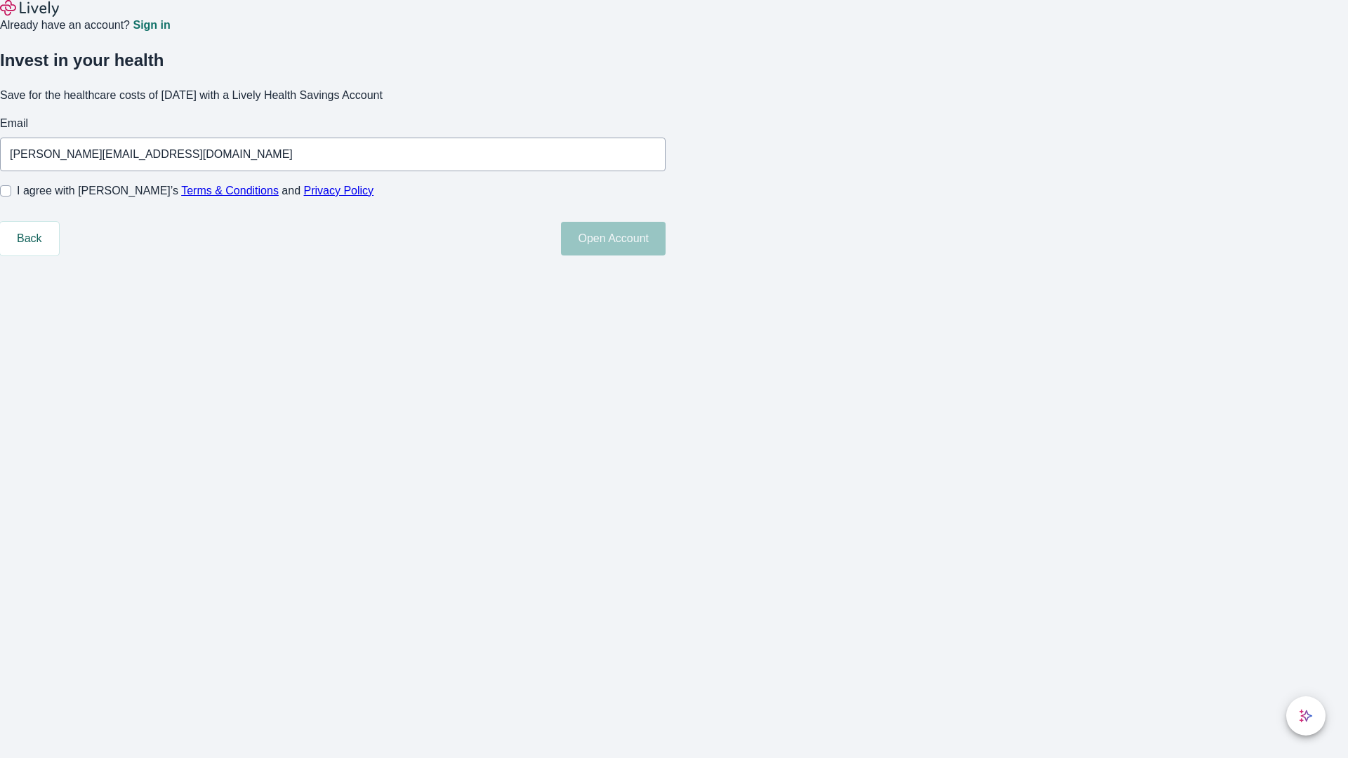
click at [11, 197] on input "I agree with Lively’s Terms & Conditions and Privacy Policy" at bounding box center [5, 190] width 11 height 11
checkbox input "true"
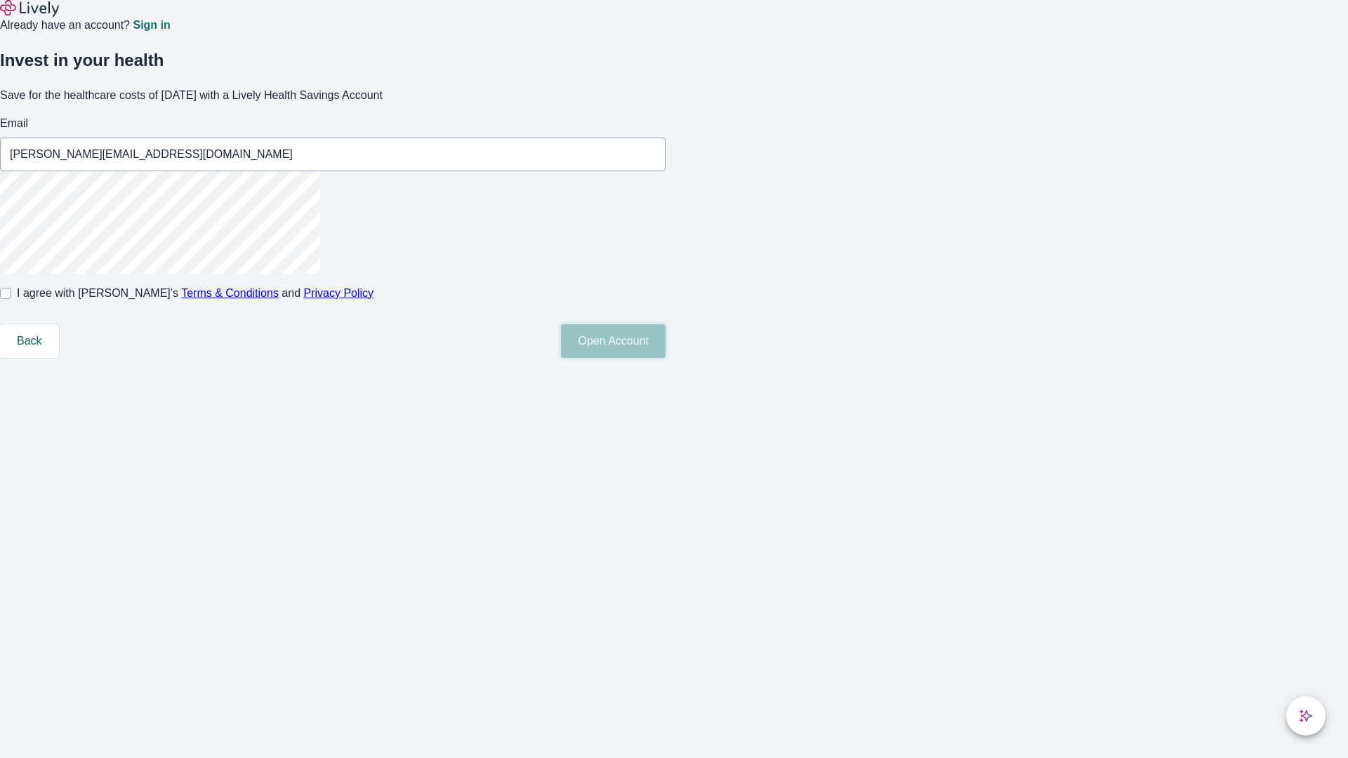
click at [665, 358] on button "Open Account" at bounding box center [613, 341] width 105 height 34
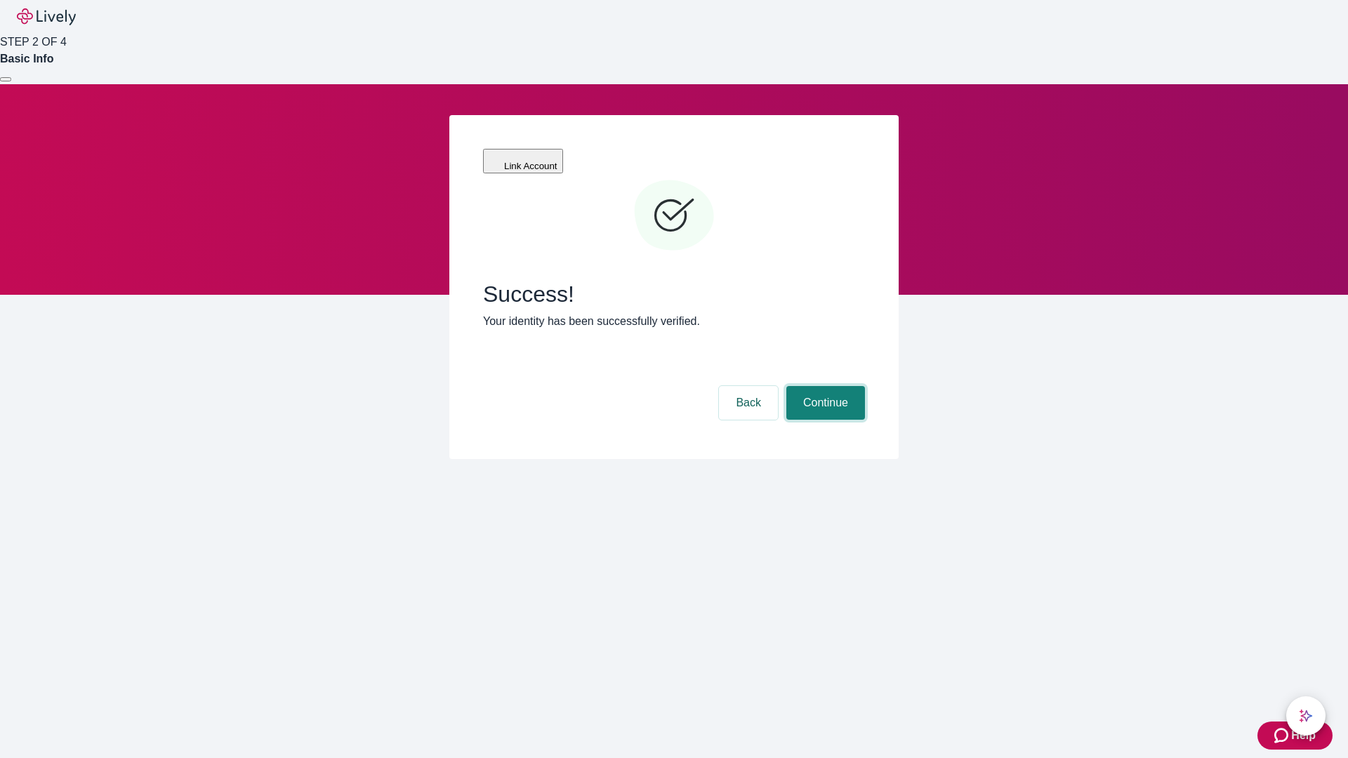
click at [823, 386] on button "Continue" at bounding box center [825, 403] width 79 height 34
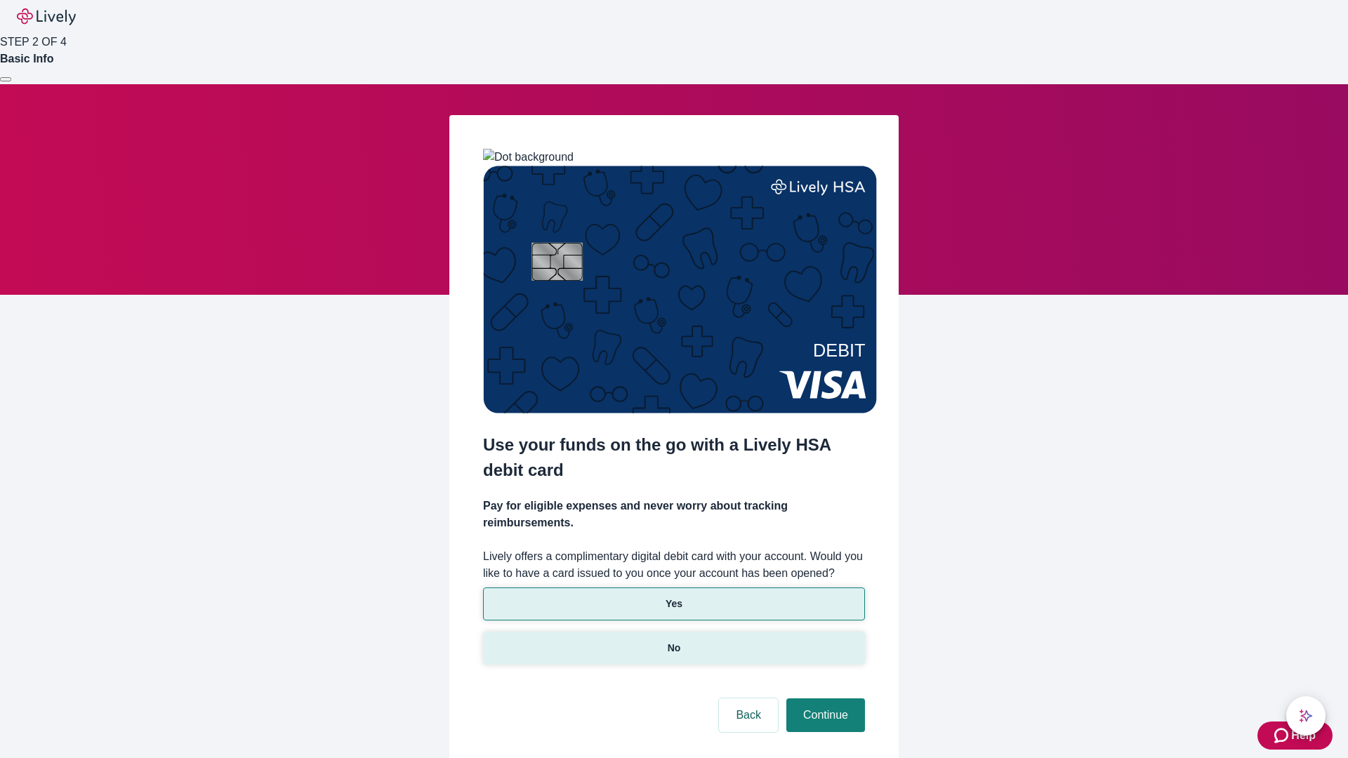
click at [673, 641] on p "No" at bounding box center [673, 648] width 13 height 15
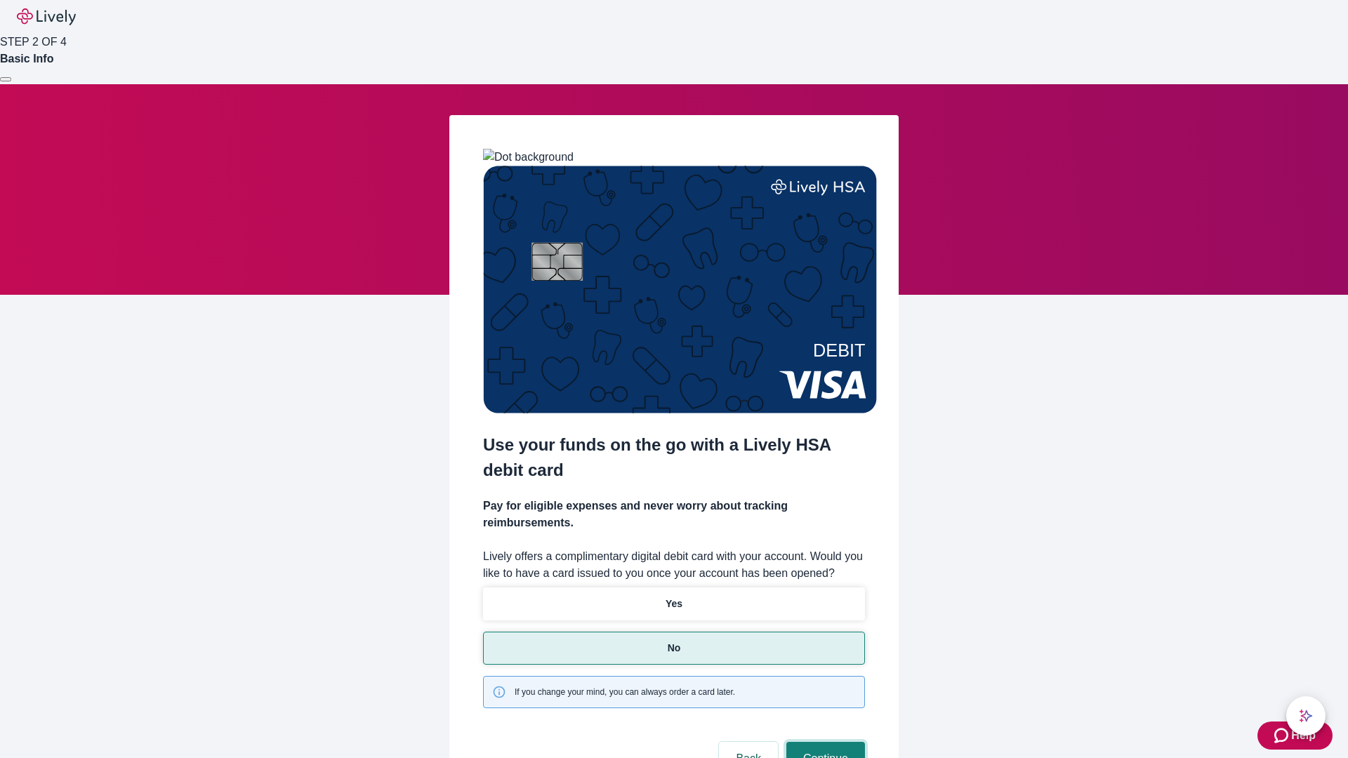
click at [823, 742] on button "Continue" at bounding box center [825, 759] width 79 height 34
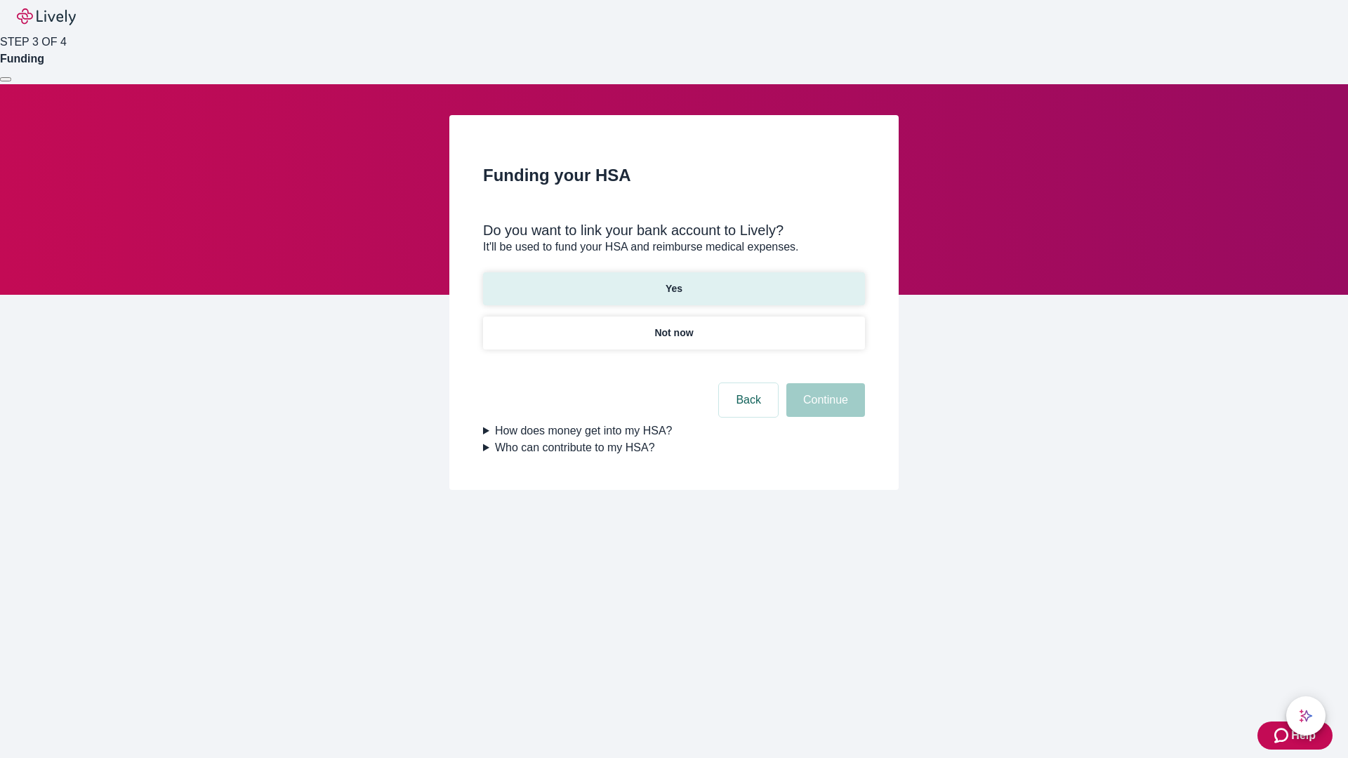
click at [673, 281] on p "Yes" at bounding box center [673, 288] width 17 height 15
click at [823, 383] on button "Continue" at bounding box center [825, 400] width 79 height 34
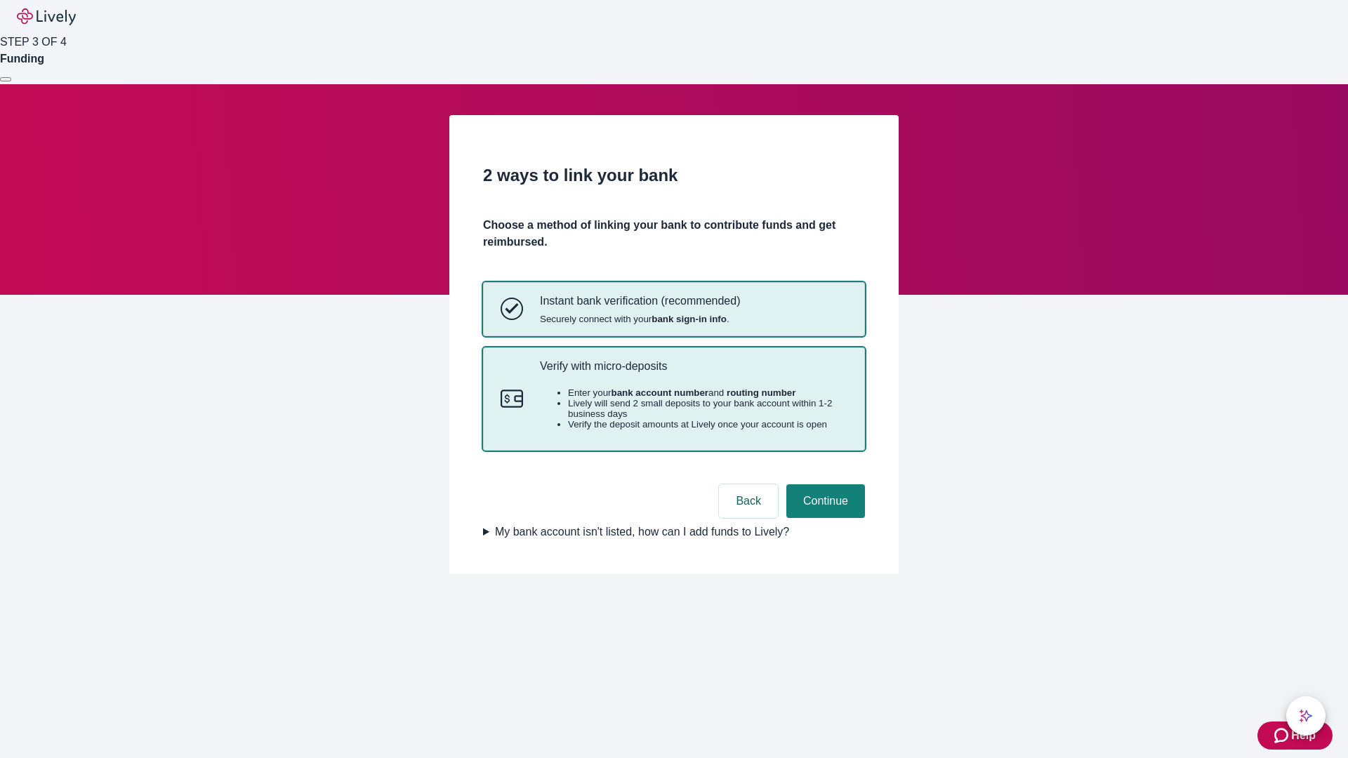
click at [693, 373] on p "Verify with micro-deposits" at bounding box center [693, 365] width 307 height 13
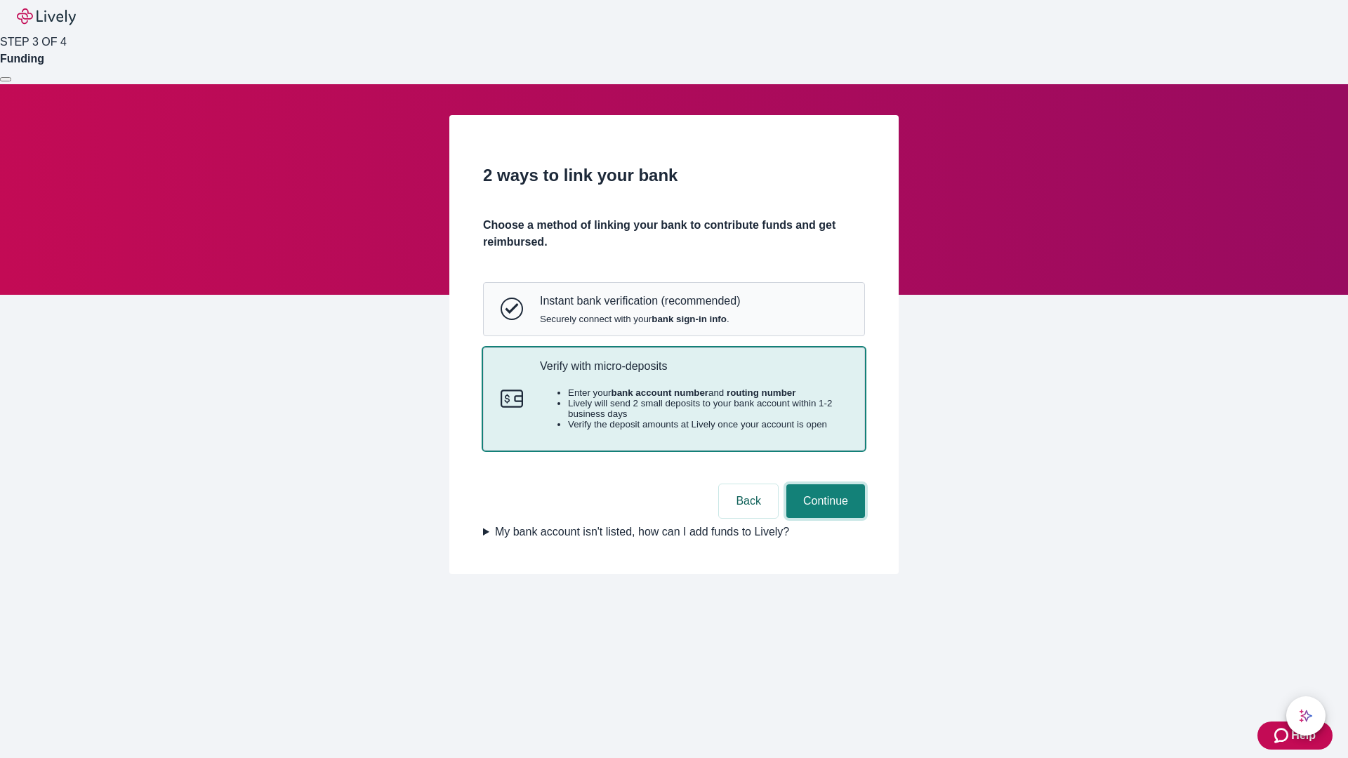
click at [823, 518] on button "Continue" at bounding box center [825, 501] width 79 height 34
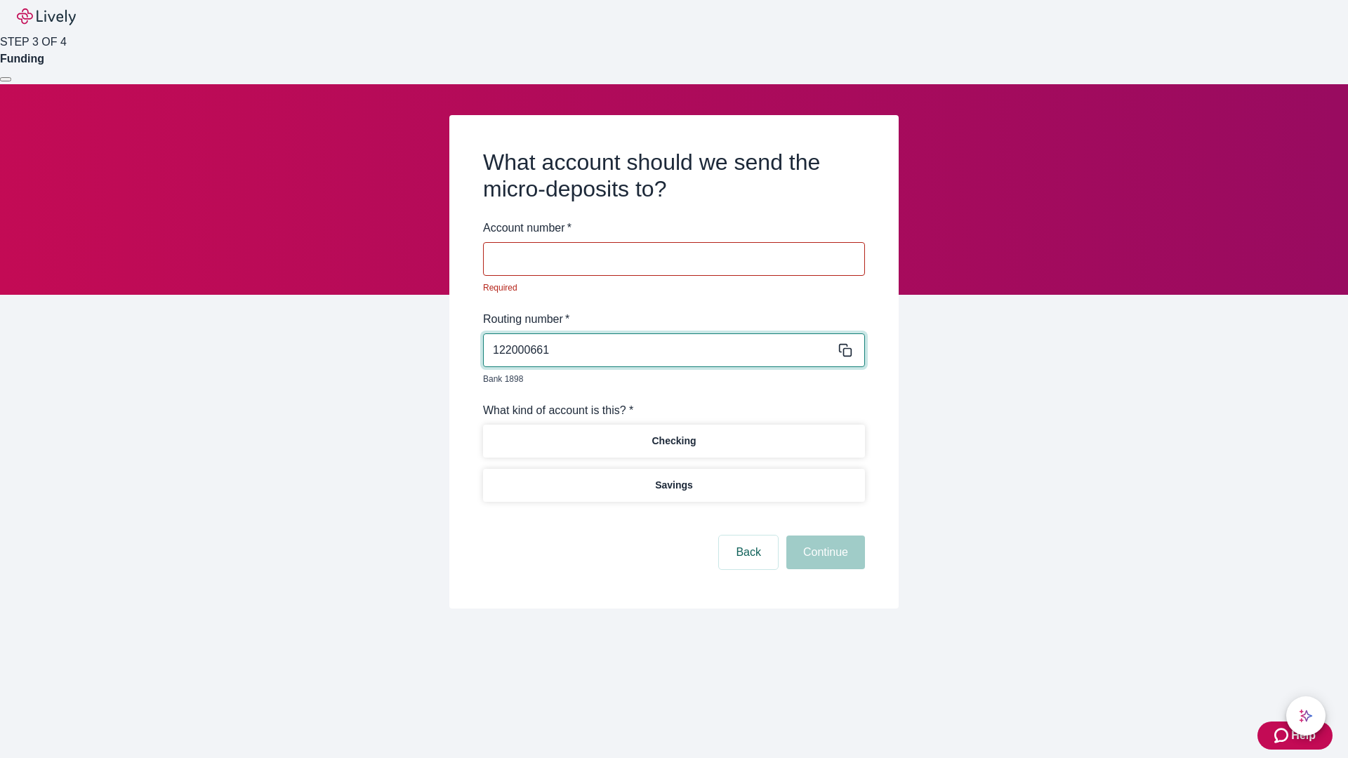
type input "122000661"
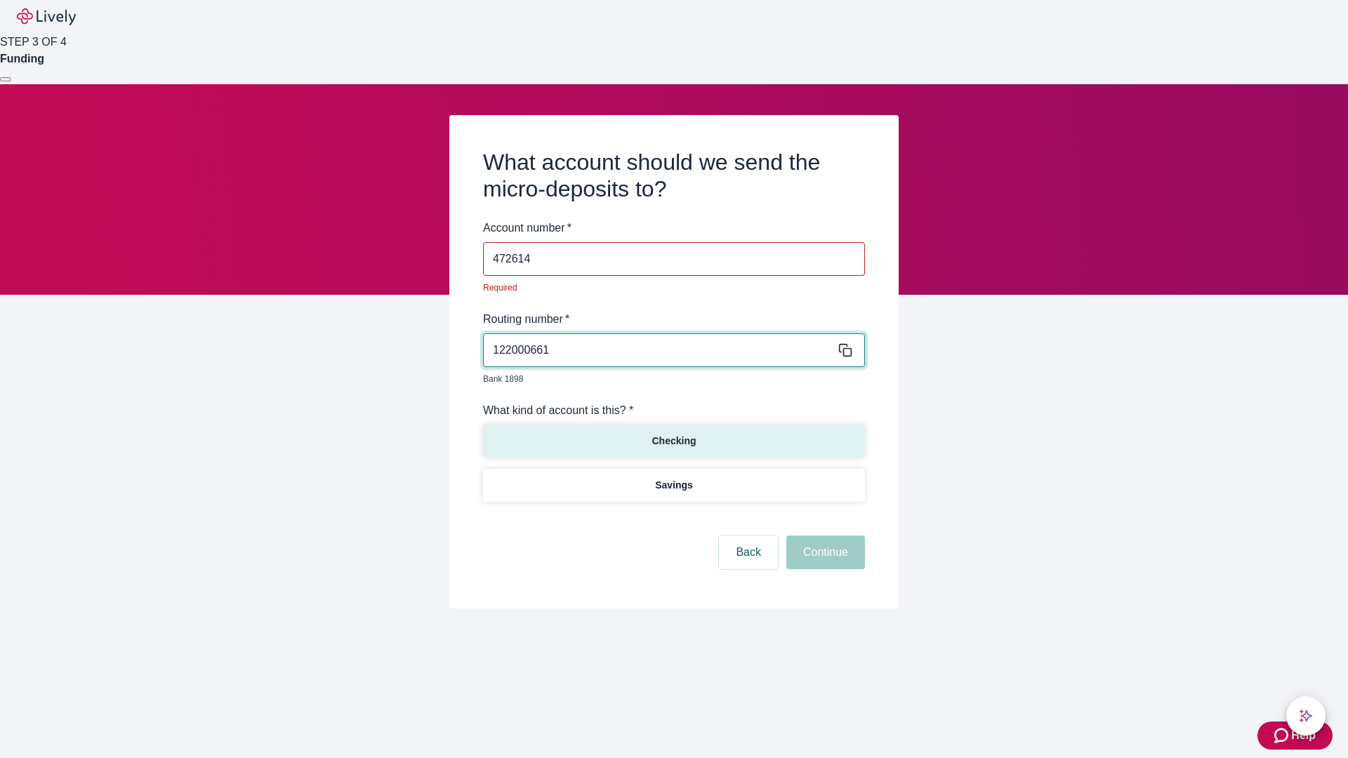
type input "472614"
click at [673, 434] on p "Checking" at bounding box center [673, 441] width 44 height 15
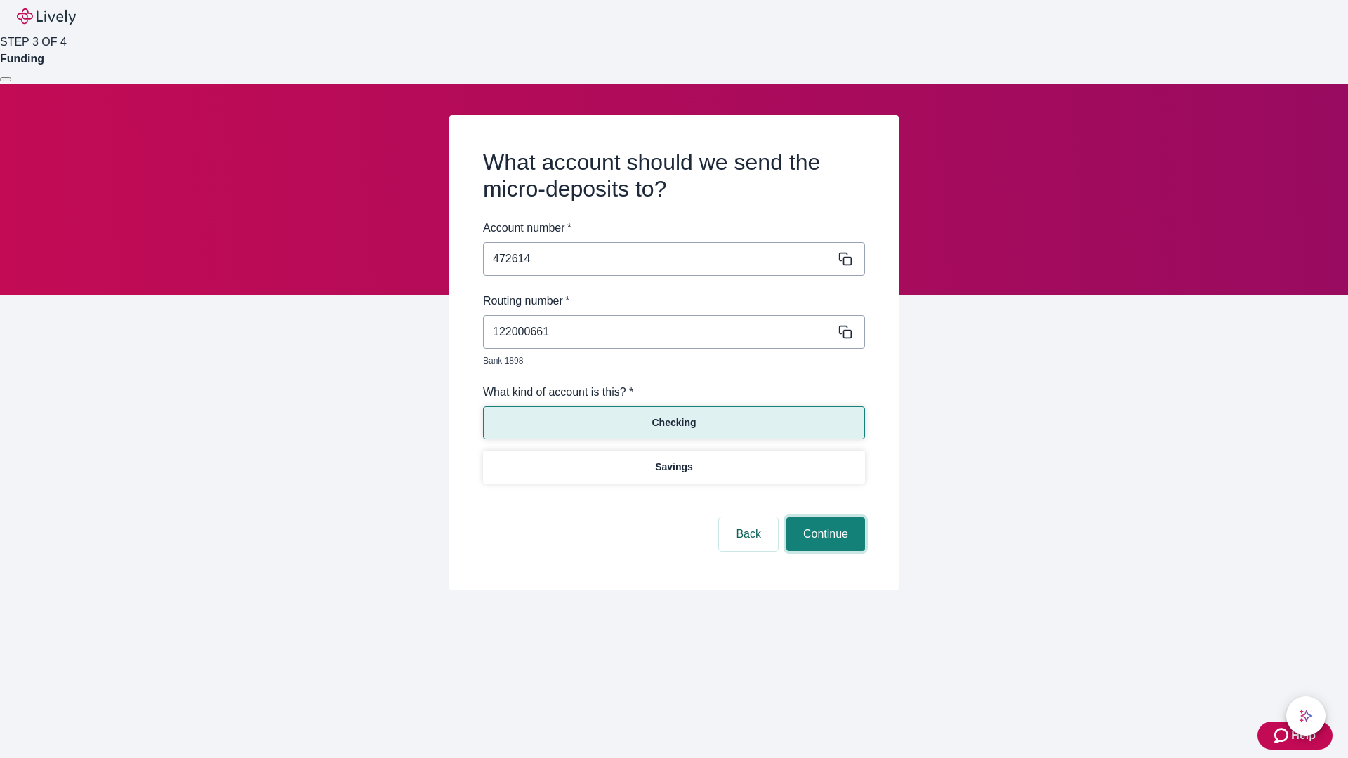
click at [823, 518] on button "Continue" at bounding box center [825, 534] width 79 height 34
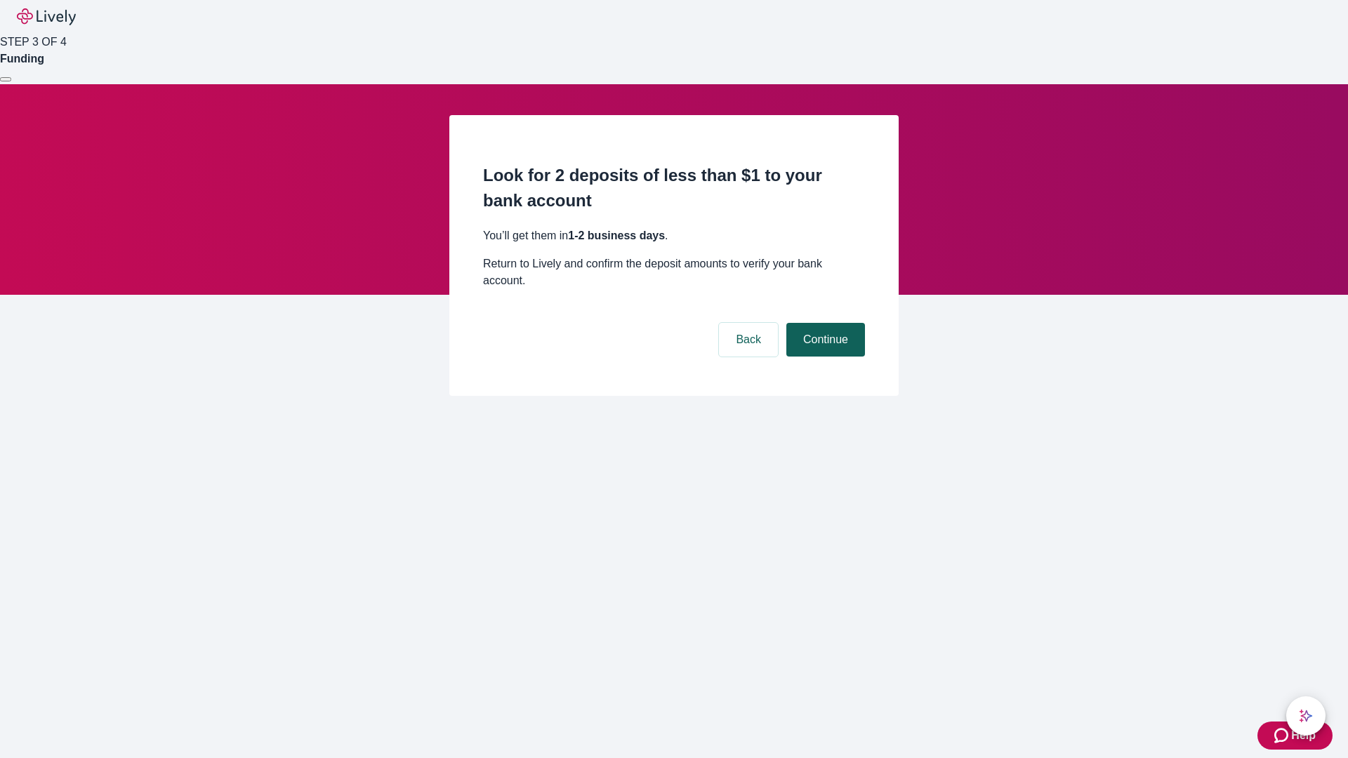
click at [823, 323] on button "Continue" at bounding box center [825, 340] width 79 height 34
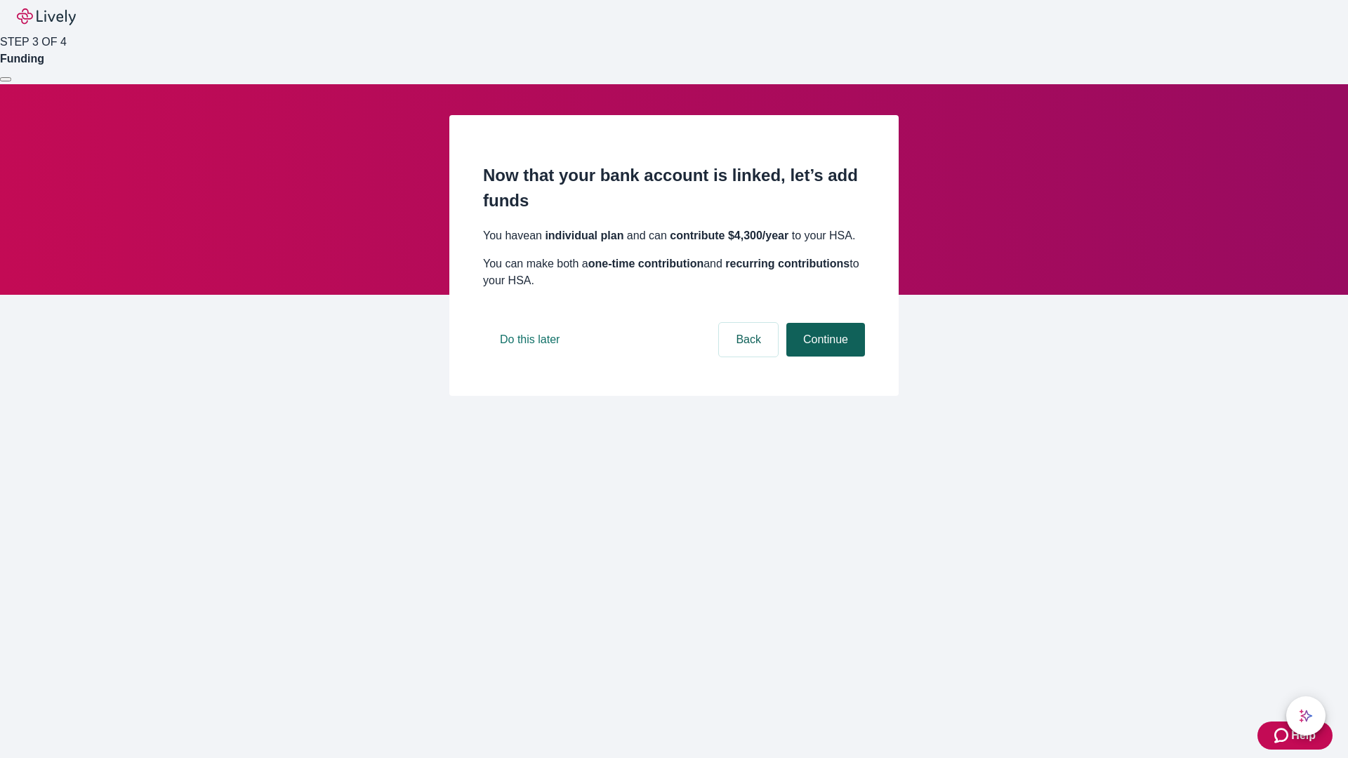
click at [823, 357] on button "Continue" at bounding box center [825, 340] width 79 height 34
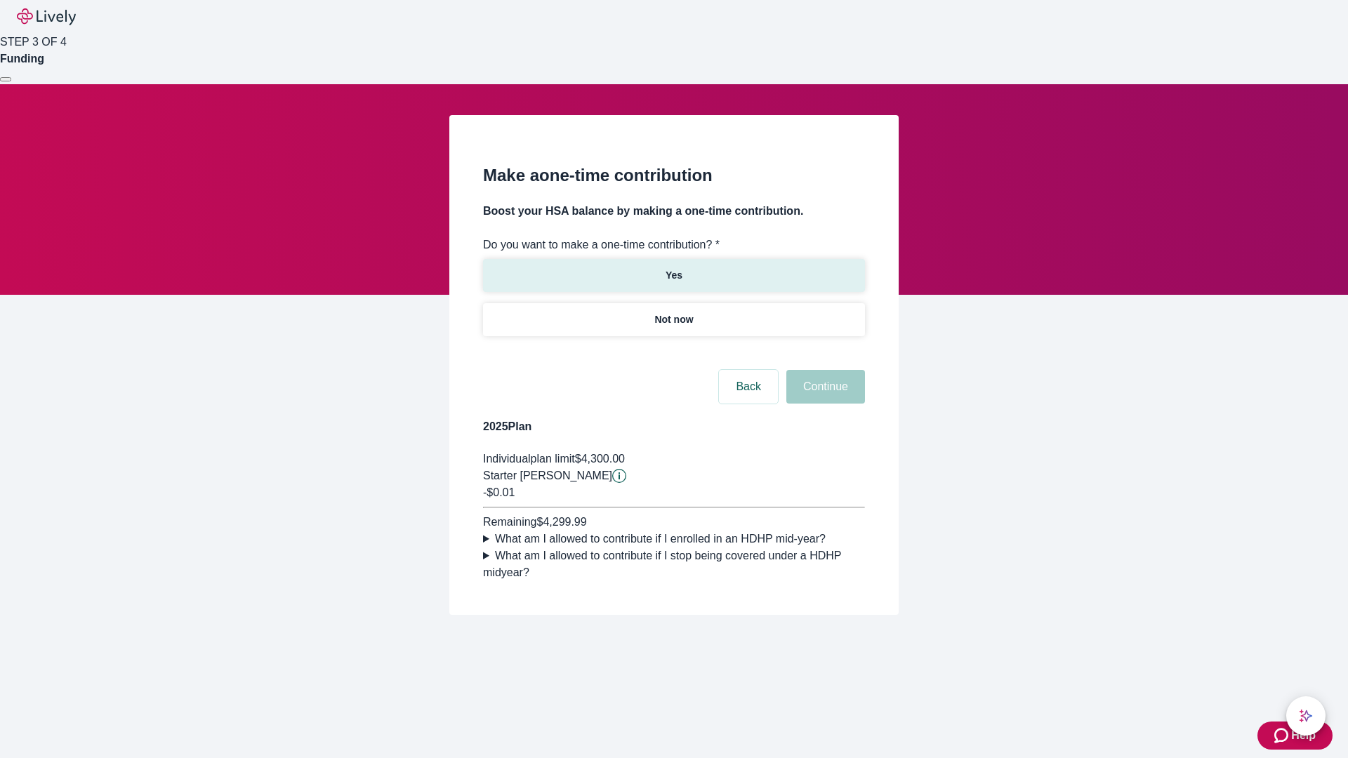
click at [673, 268] on p "Yes" at bounding box center [673, 275] width 17 height 15
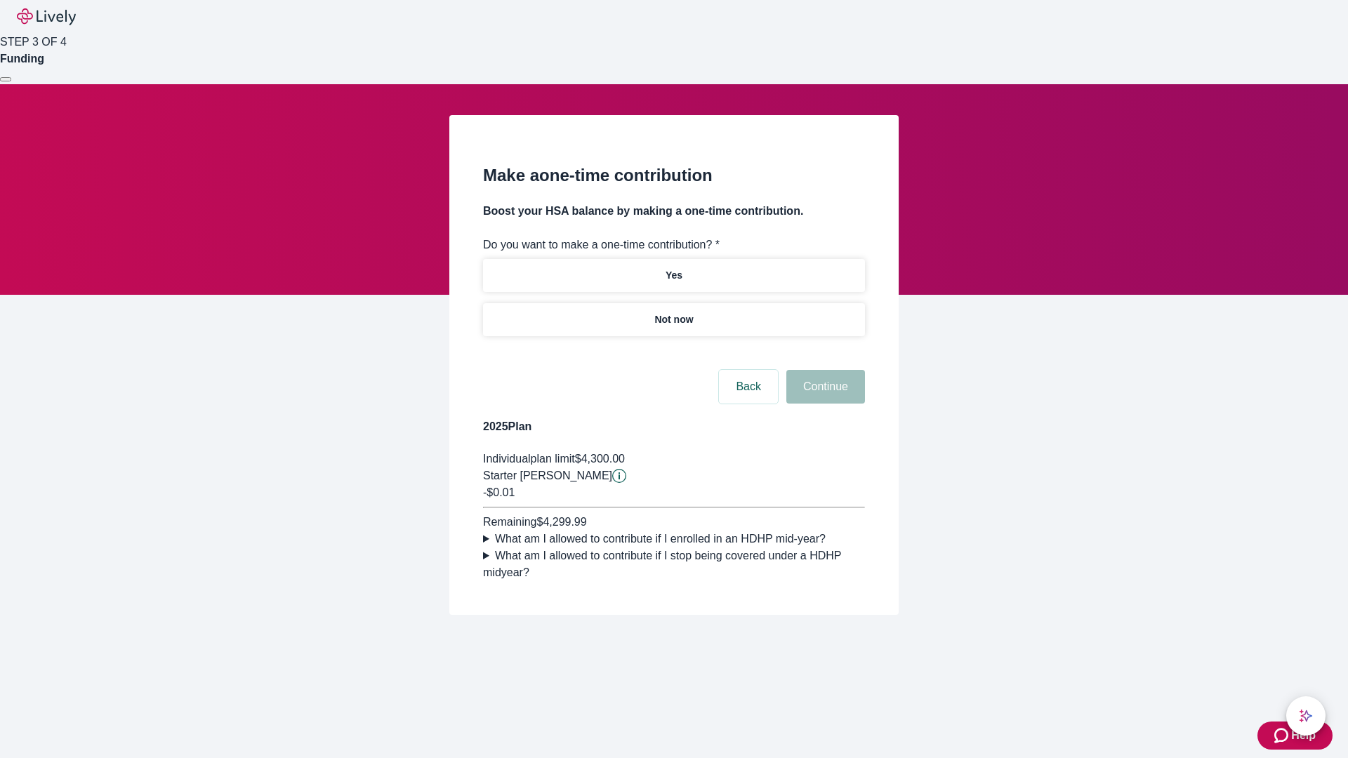
click at [823, 404] on button "Continue" at bounding box center [825, 387] width 79 height 34
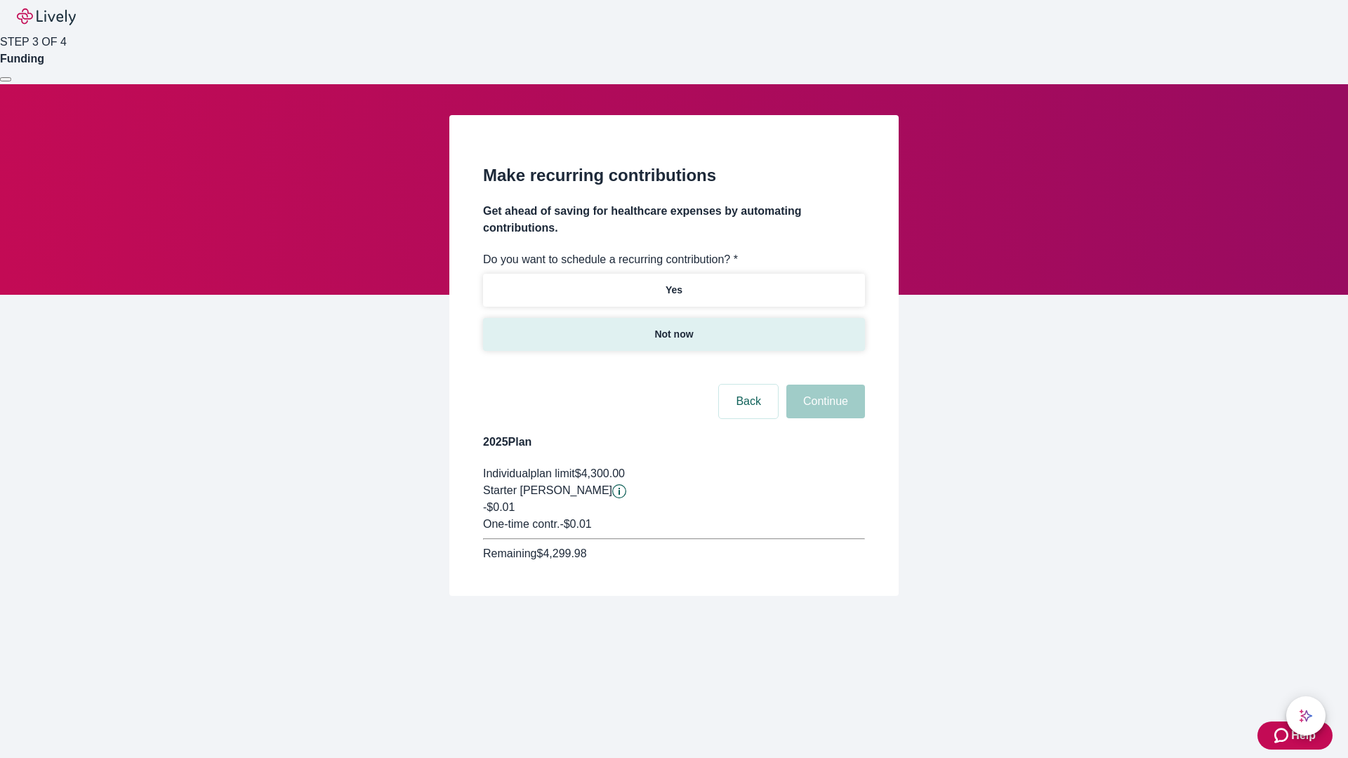
click at [673, 327] on p "Not now" at bounding box center [673, 334] width 39 height 15
click at [823, 385] on button "Continue" at bounding box center [825, 402] width 79 height 34
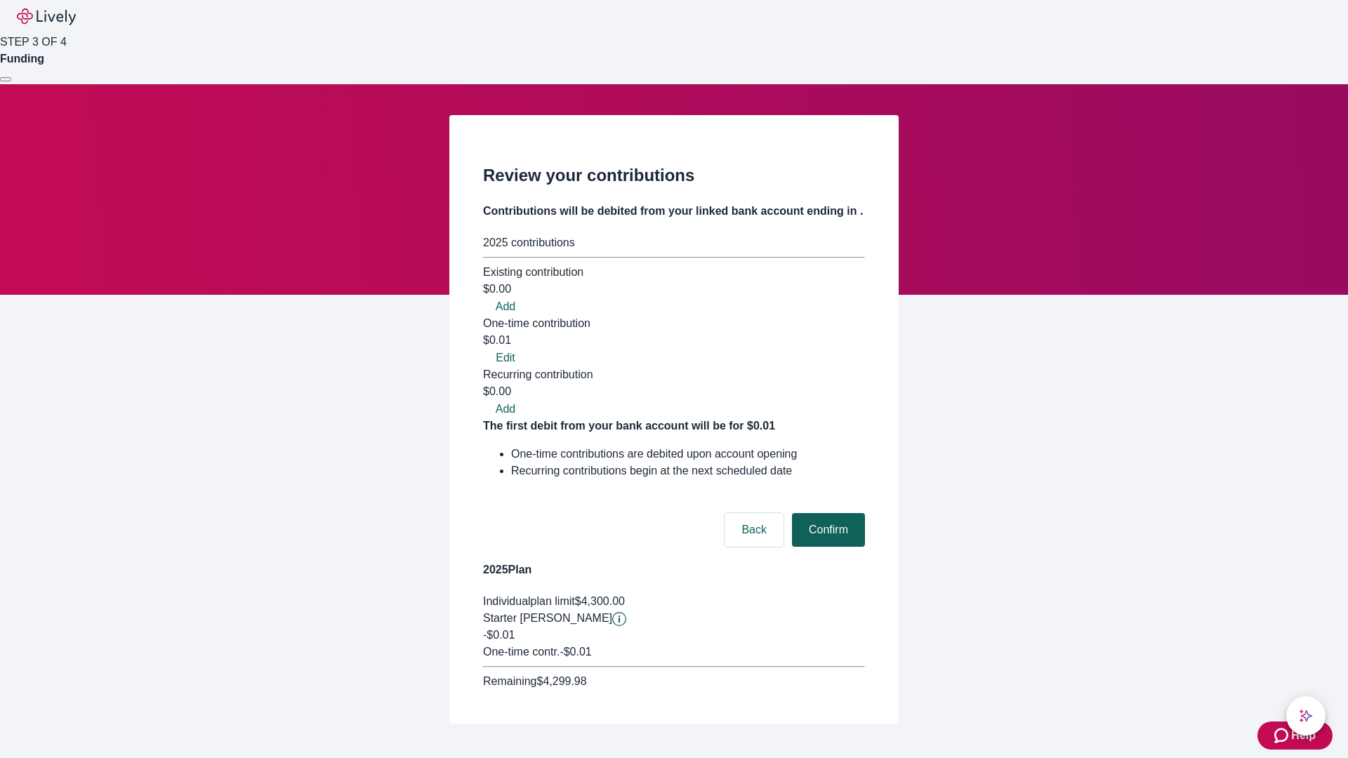
click at [826, 513] on button "Confirm" at bounding box center [828, 530] width 73 height 34
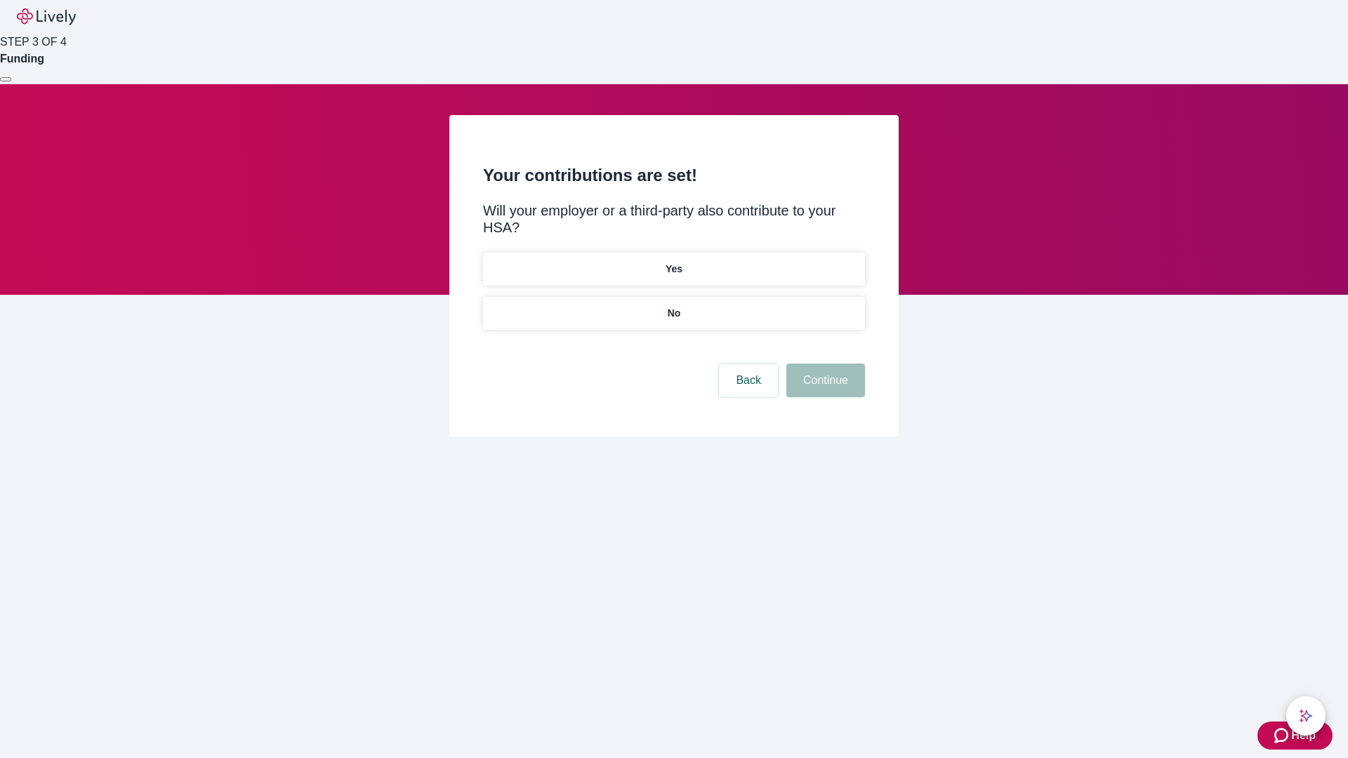
click at [673, 306] on p "No" at bounding box center [673, 313] width 13 height 15
click at [823, 364] on button "Continue" at bounding box center [825, 381] width 79 height 34
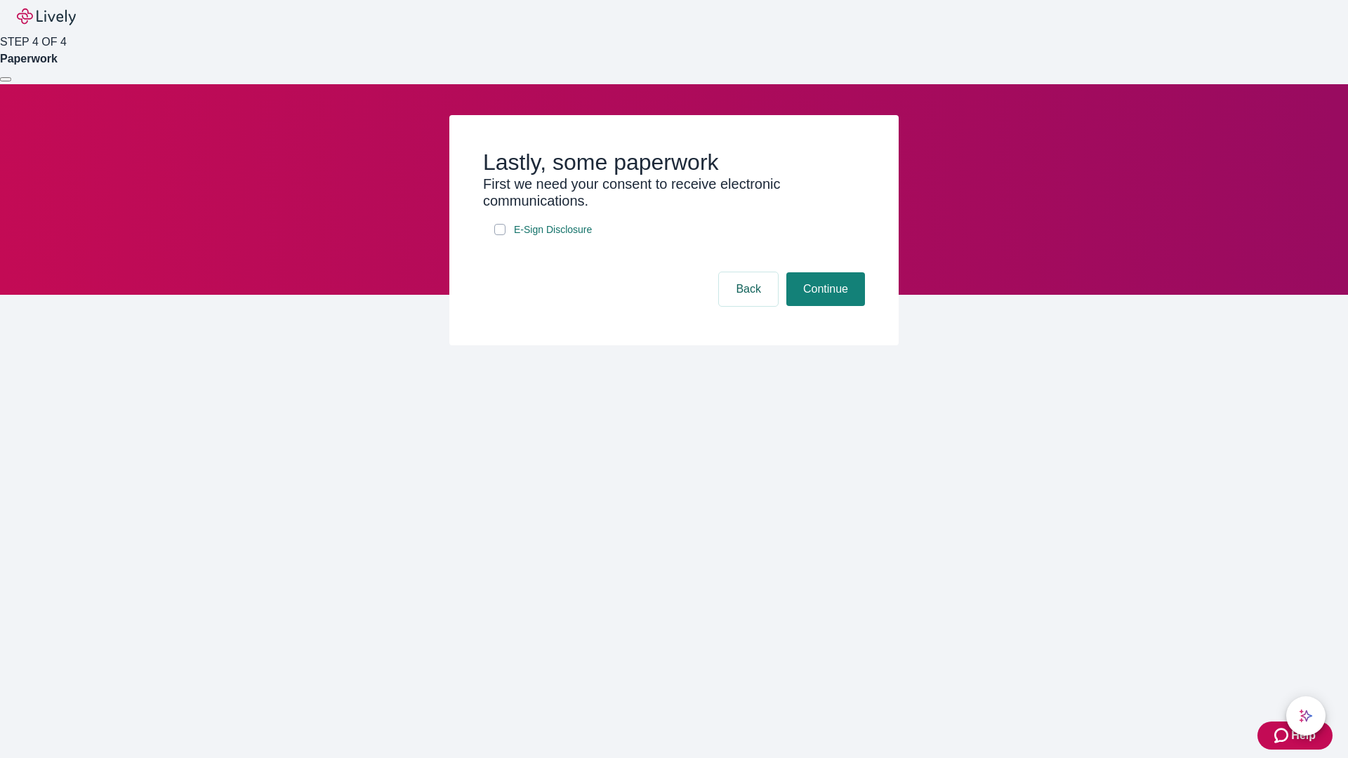
click at [500, 235] on input "E-Sign Disclosure" at bounding box center [499, 229] width 11 height 11
checkbox input "true"
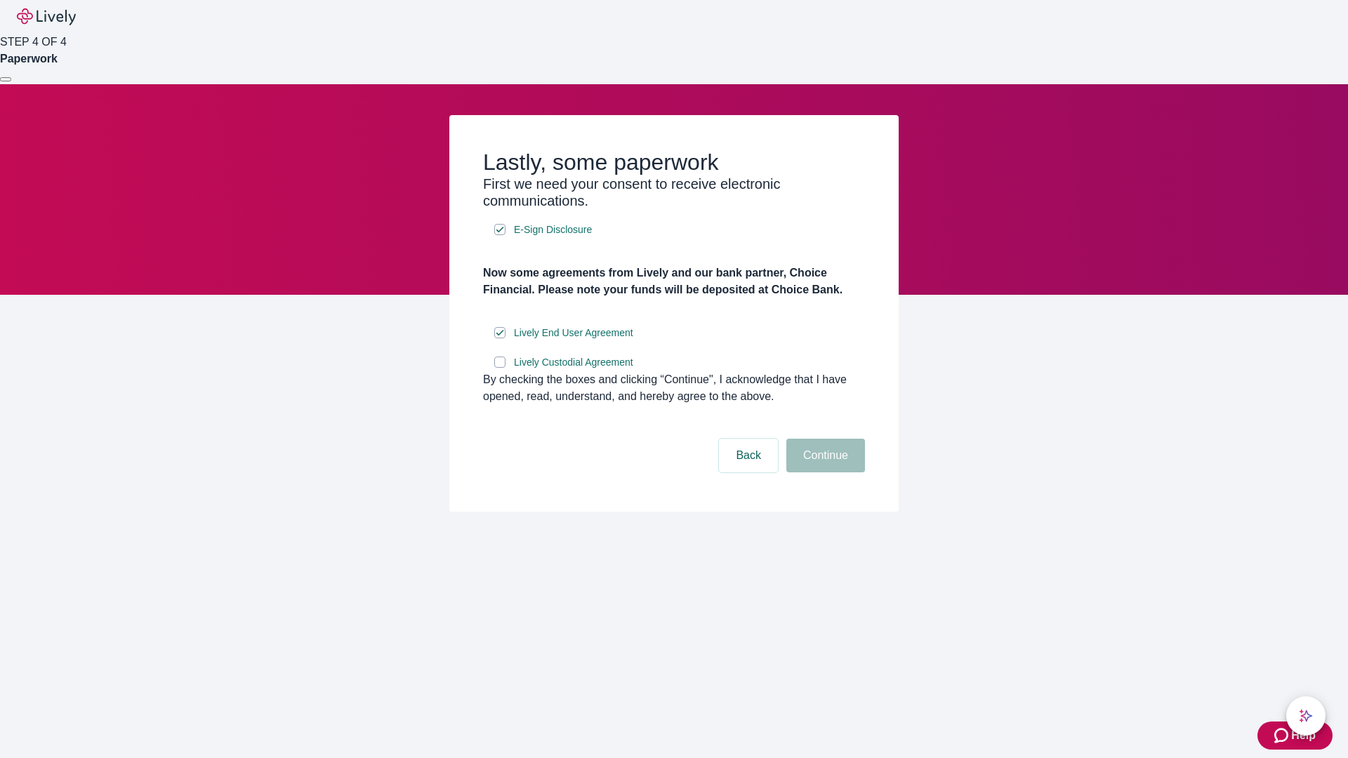
click at [500, 368] on input "Lively Custodial Agreement" at bounding box center [499, 362] width 11 height 11
checkbox input "true"
click at [823, 472] on button "Continue" at bounding box center [825, 456] width 79 height 34
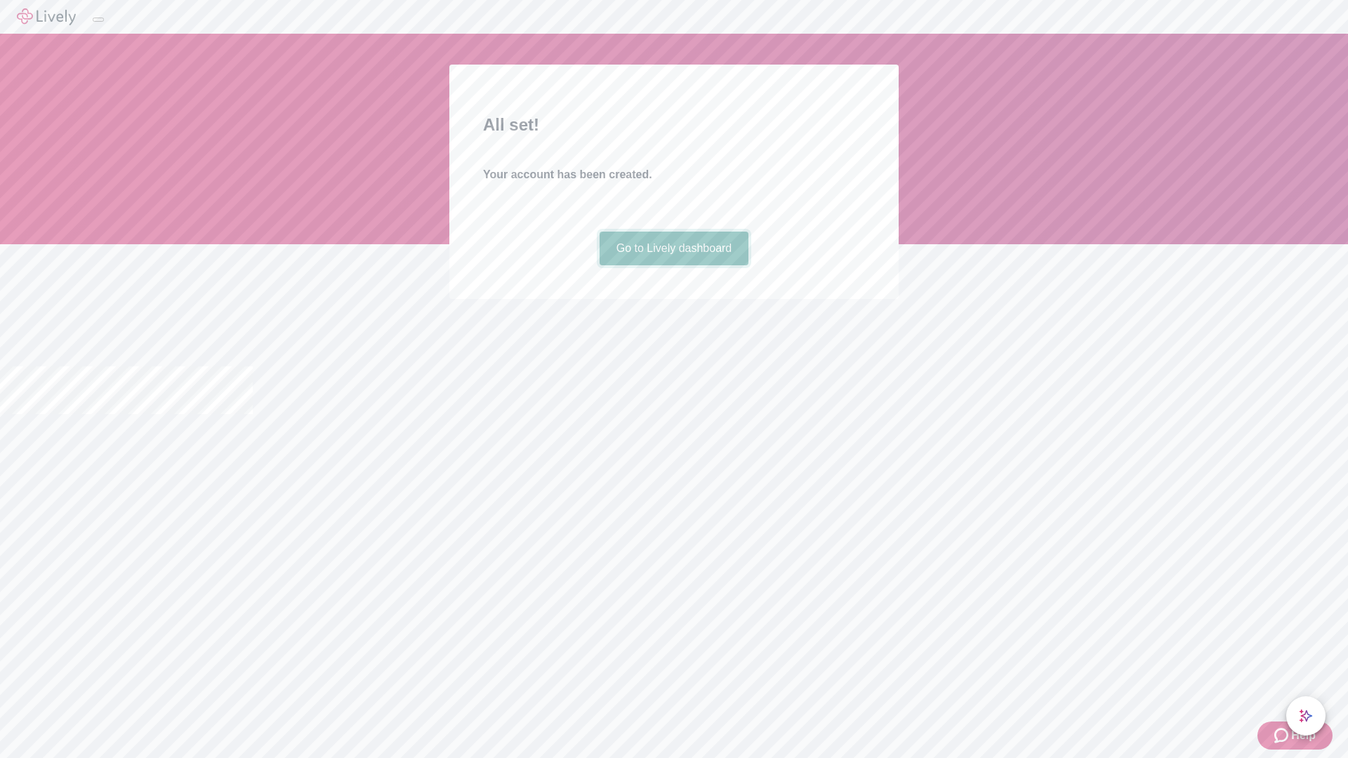
click at [673, 265] on link "Go to Lively dashboard" at bounding box center [673, 249] width 149 height 34
